Goal: Task Accomplishment & Management: Use online tool/utility

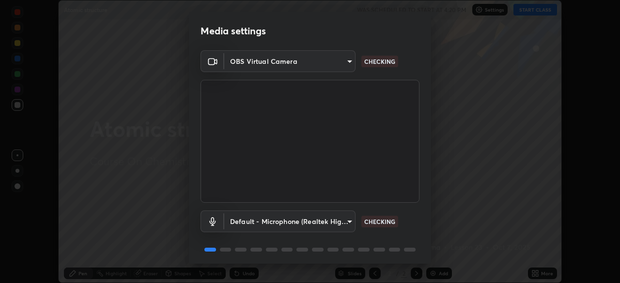
scroll to position [34, 0]
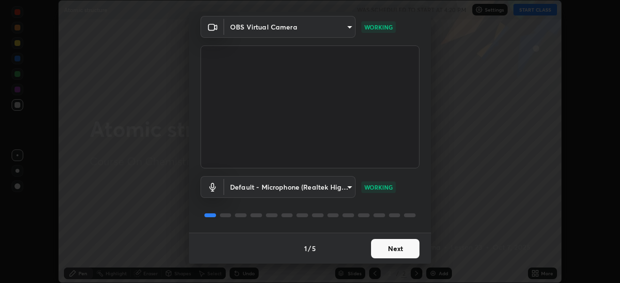
click at [403, 250] on button "Next" at bounding box center [395, 248] width 48 height 19
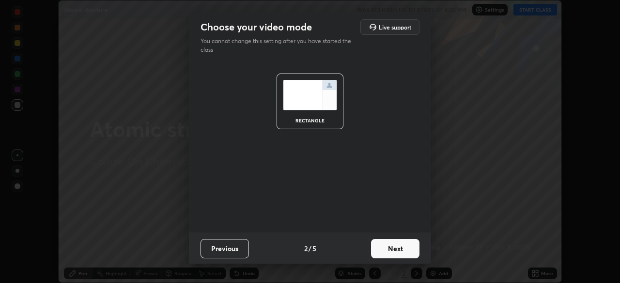
scroll to position [0, 0]
click at [407, 247] on button "Next" at bounding box center [395, 248] width 48 height 19
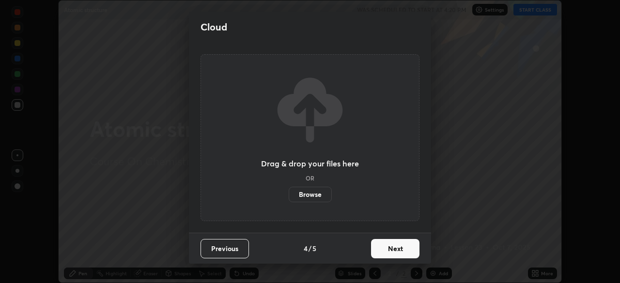
click at [414, 249] on button "Next" at bounding box center [395, 248] width 48 height 19
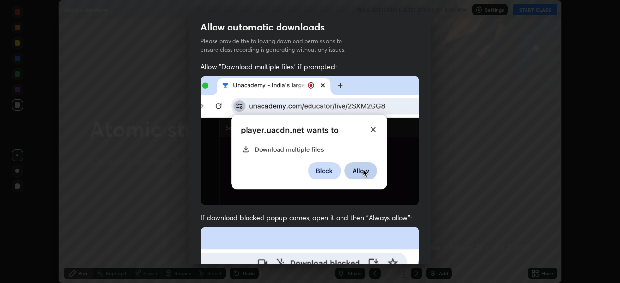
click at [419, 252] on div "Allow "Download multiple files" if prompted: If download blocked popup comes, o…" at bounding box center [310, 266] width 242 height 408
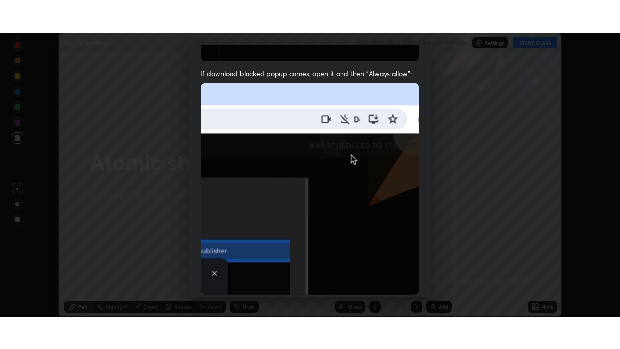
scroll to position [232, 0]
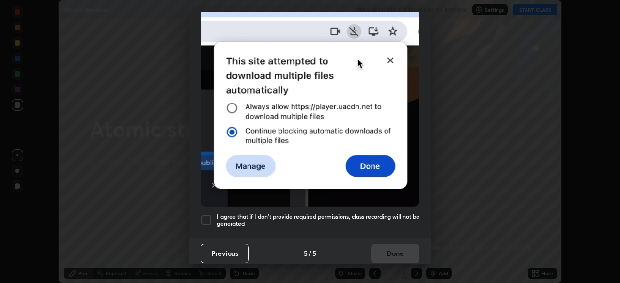
click at [406, 213] on h5 "I agree that if I don't provide required permissions, class recording will not …" at bounding box center [318, 220] width 202 height 15
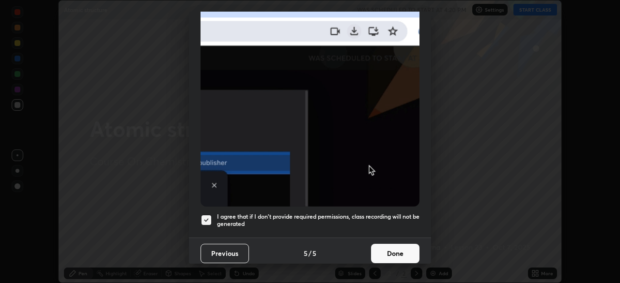
click at [401, 245] on button "Done" at bounding box center [395, 253] width 48 height 19
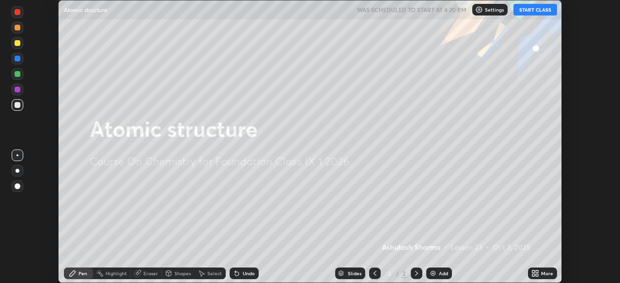
click at [544, 273] on div "More" at bounding box center [547, 273] width 12 height 5
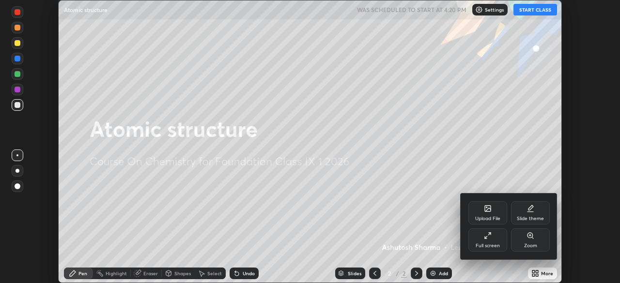
click at [493, 242] on div "Full screen" at bounding box center [487, 240] width 39 height 23
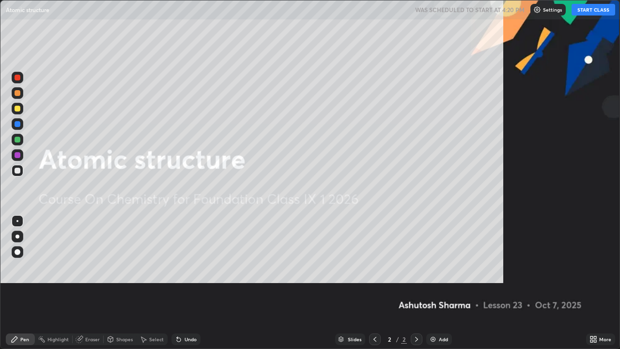
scroll to position [349, 620]
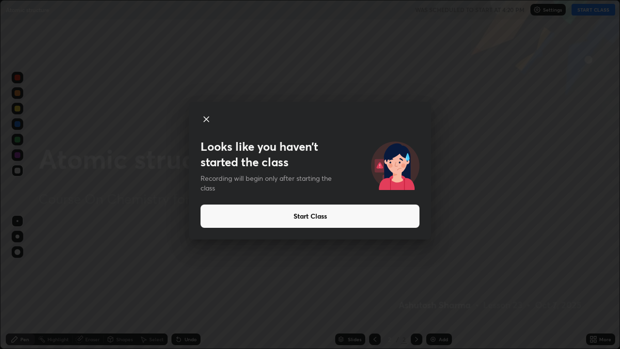
click at [382, 218] on button "Start Class" at bounding box center [309, 215] width 219 height 23
